Goal: Task Accomplishment & Management: Use online tool/utility

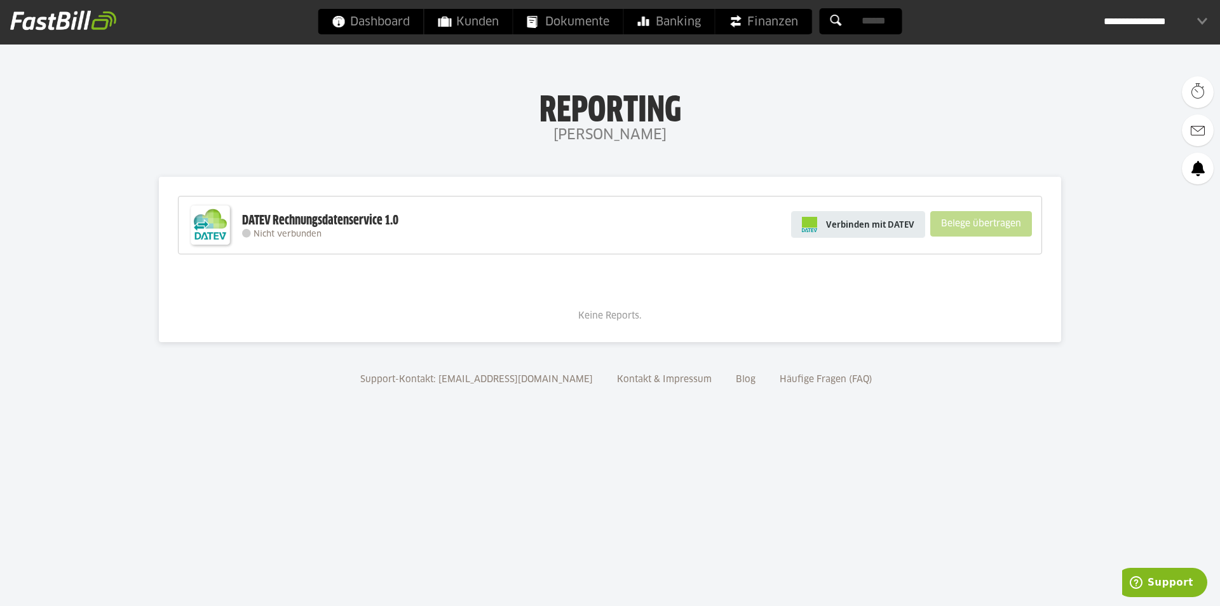
click at [842, 217] on link "Verbinden mit DATEV" at bounding box center [858, 224] width 134 height 27
click at [887, 215] on link "Verbinden mit DATEV" at bounding box center [858, 224] width 134 height 27
